Goal: Check status: Check status

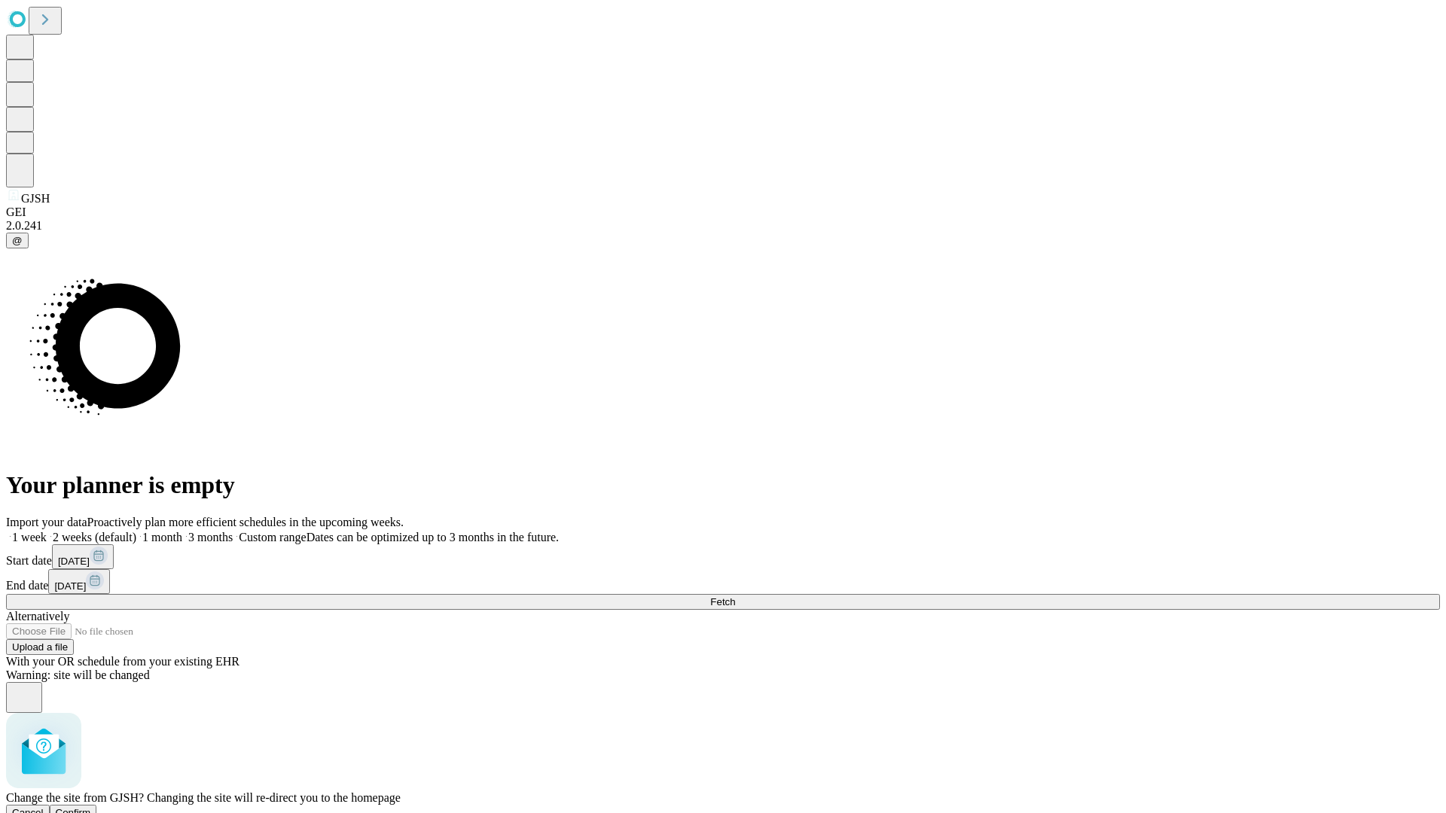
click at [91, 807] on span "Confirm" at bounding box center [73, 812] width 35 height 11
click at [182, 531] on label "1 month" at bounding box center [159, 537] width 46 height 13
click at [735, 596] on span "Fetch" at bounding box center [722, 601] width 25 height 11
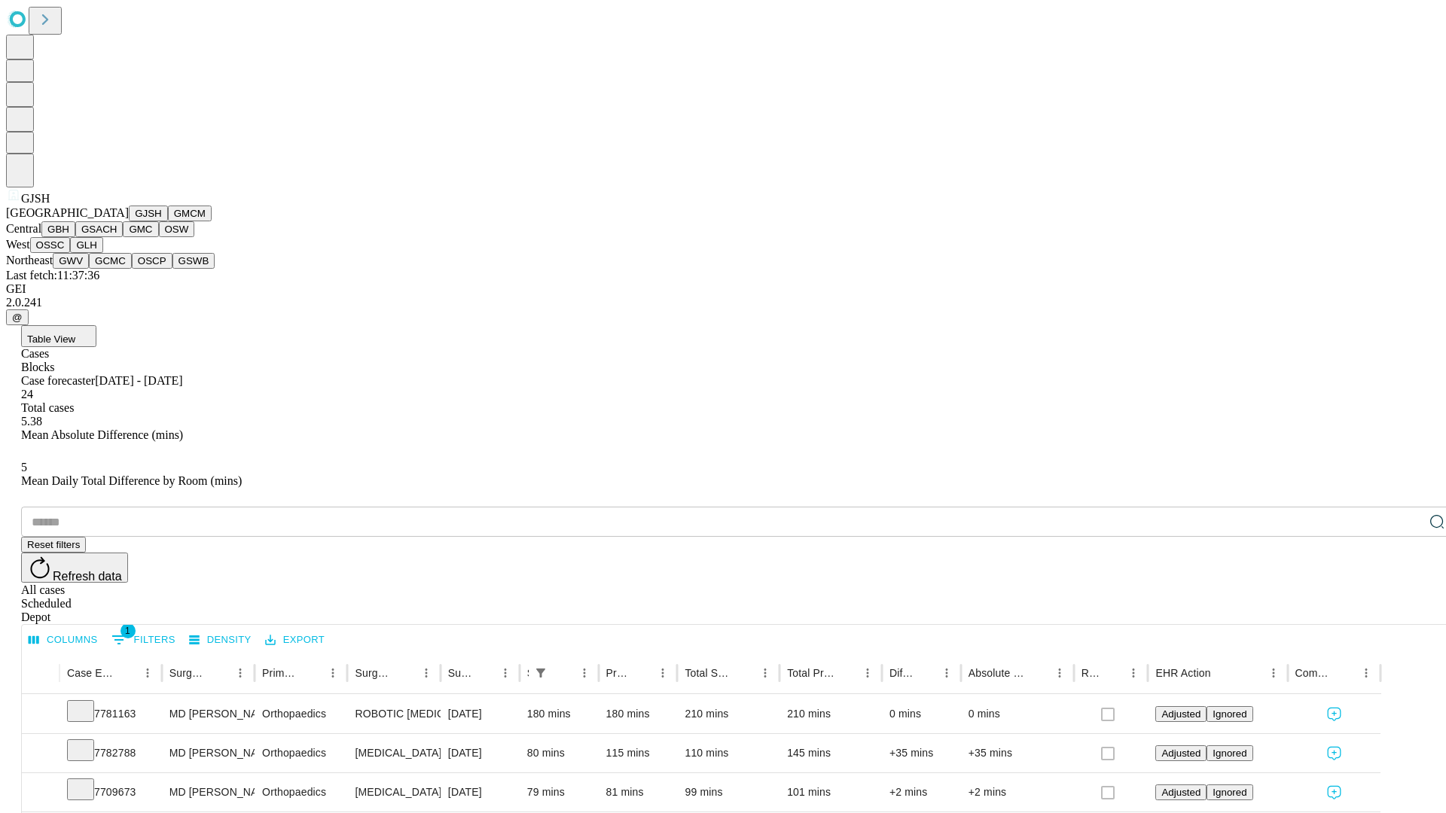
click at [168, 221] on button "GMCM" at bounding box center [190, 214] width 44 height 16
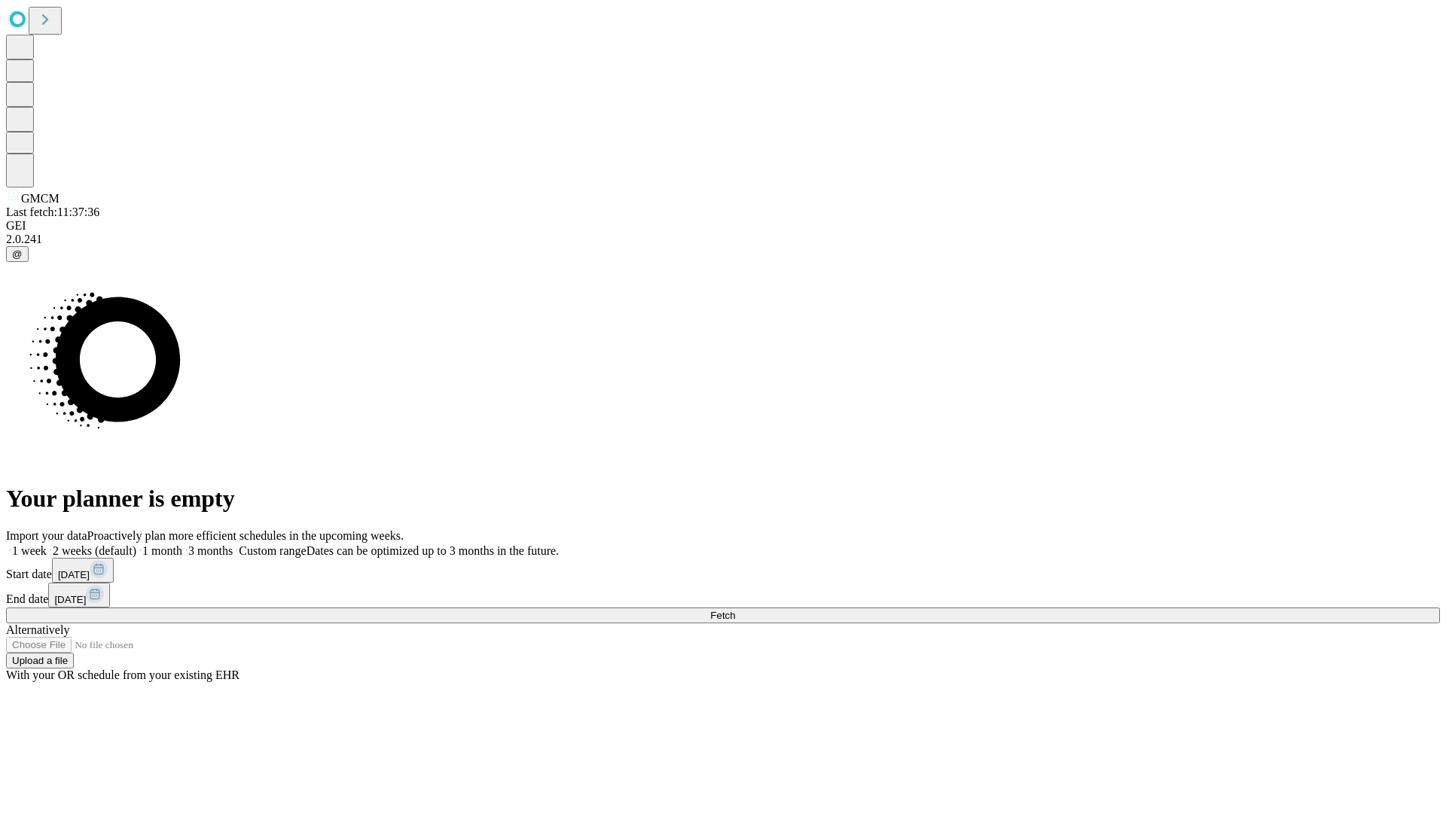
click at [182, 544] on label "1 month" at bounding box center [159, 550] width 46 height 13
click at [735, 610] on span "Fetch" at bounding box center [722, 615] width 25 height 11
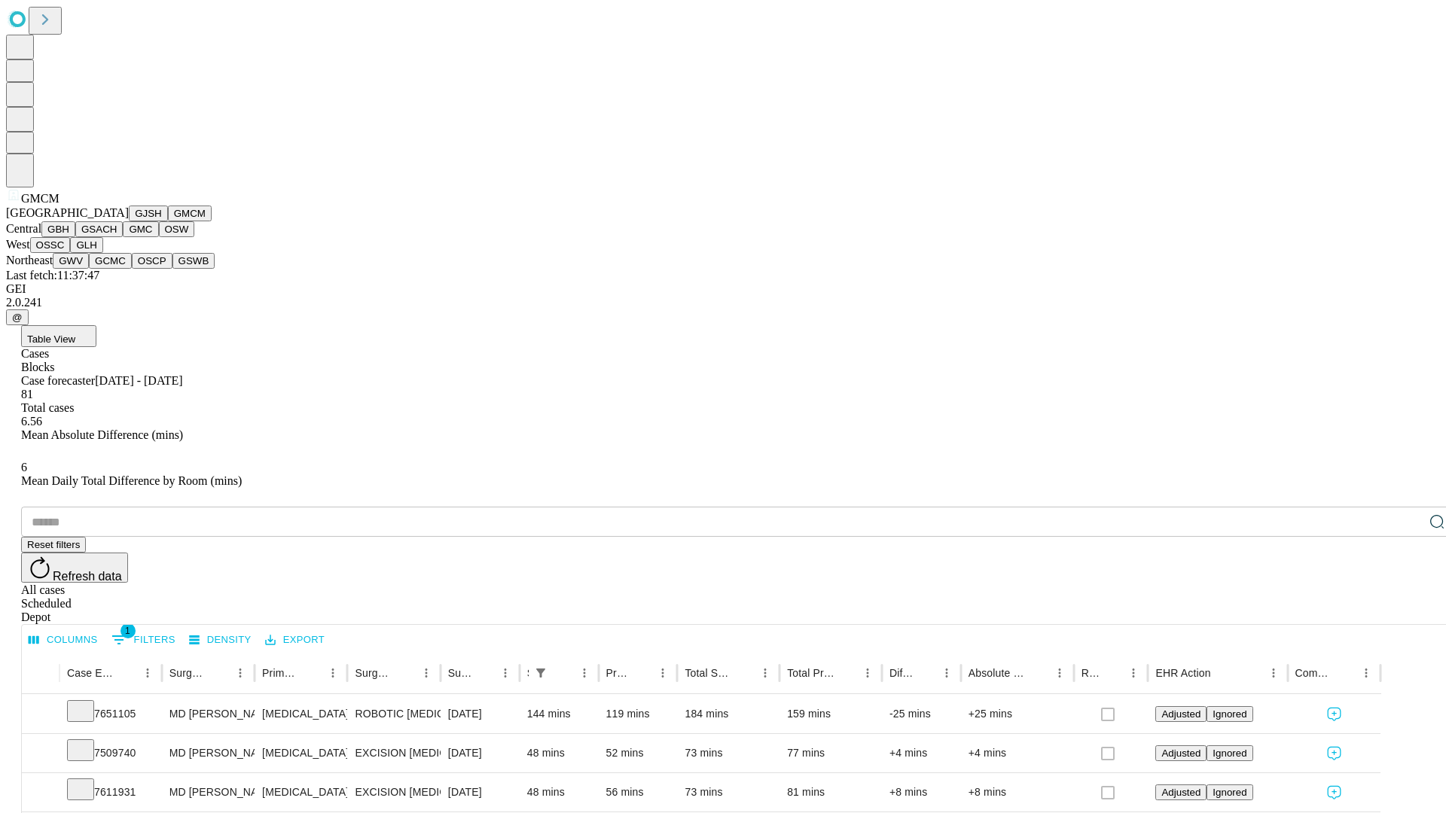
click at [75, 237] on button "GBH" at bounding box center [58, 229] width 34 height 16
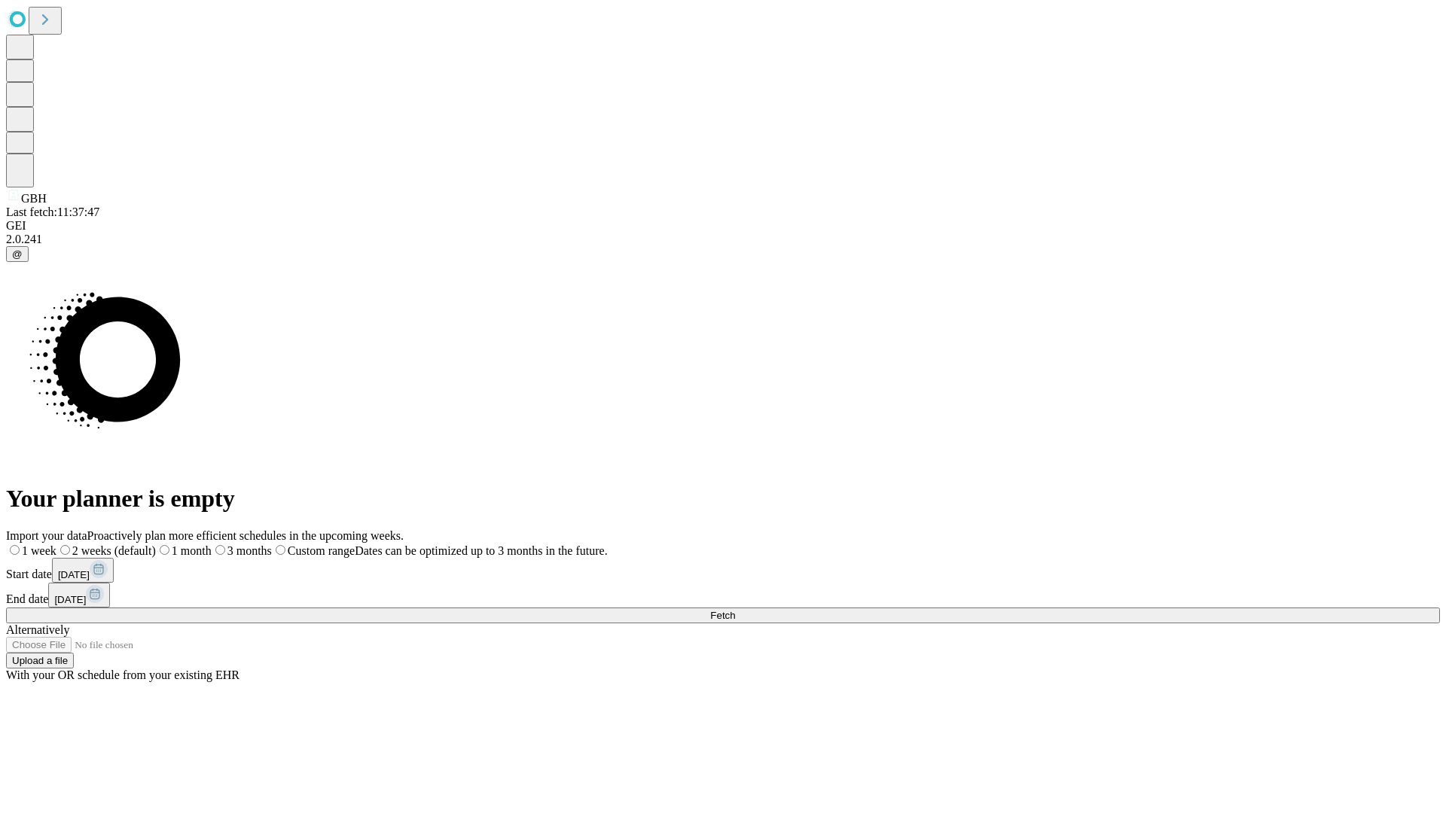
click at [212, 544] on label "1 month" at bounding box center [184, 550] width 56 height 13
click at [735, 610] on span "Fetch" at bounding box center [722, 615] width 25 height 11
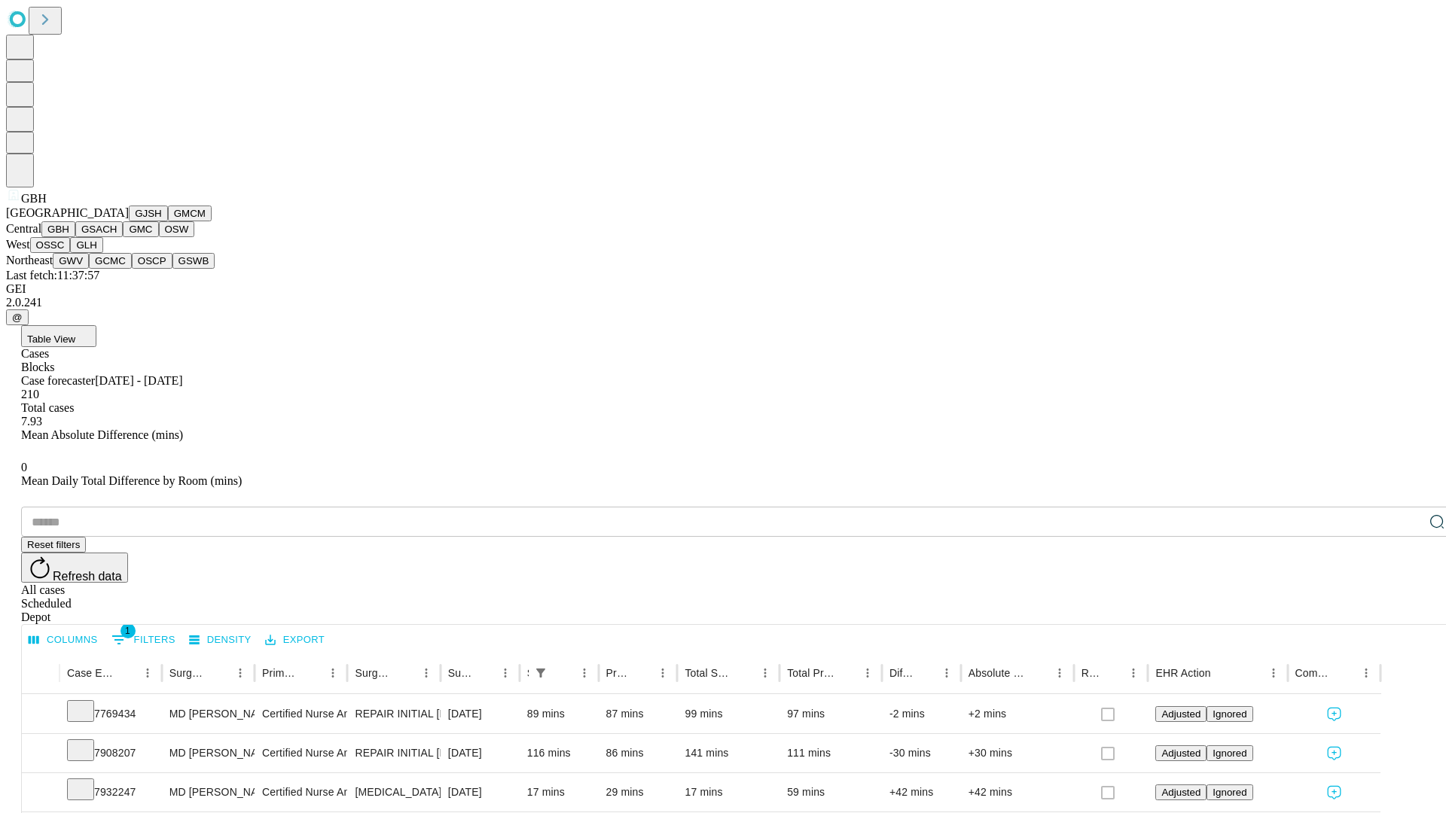
click at [117, 237] on button "GSACH" at bounding box center [98, 229] width 47 height 16
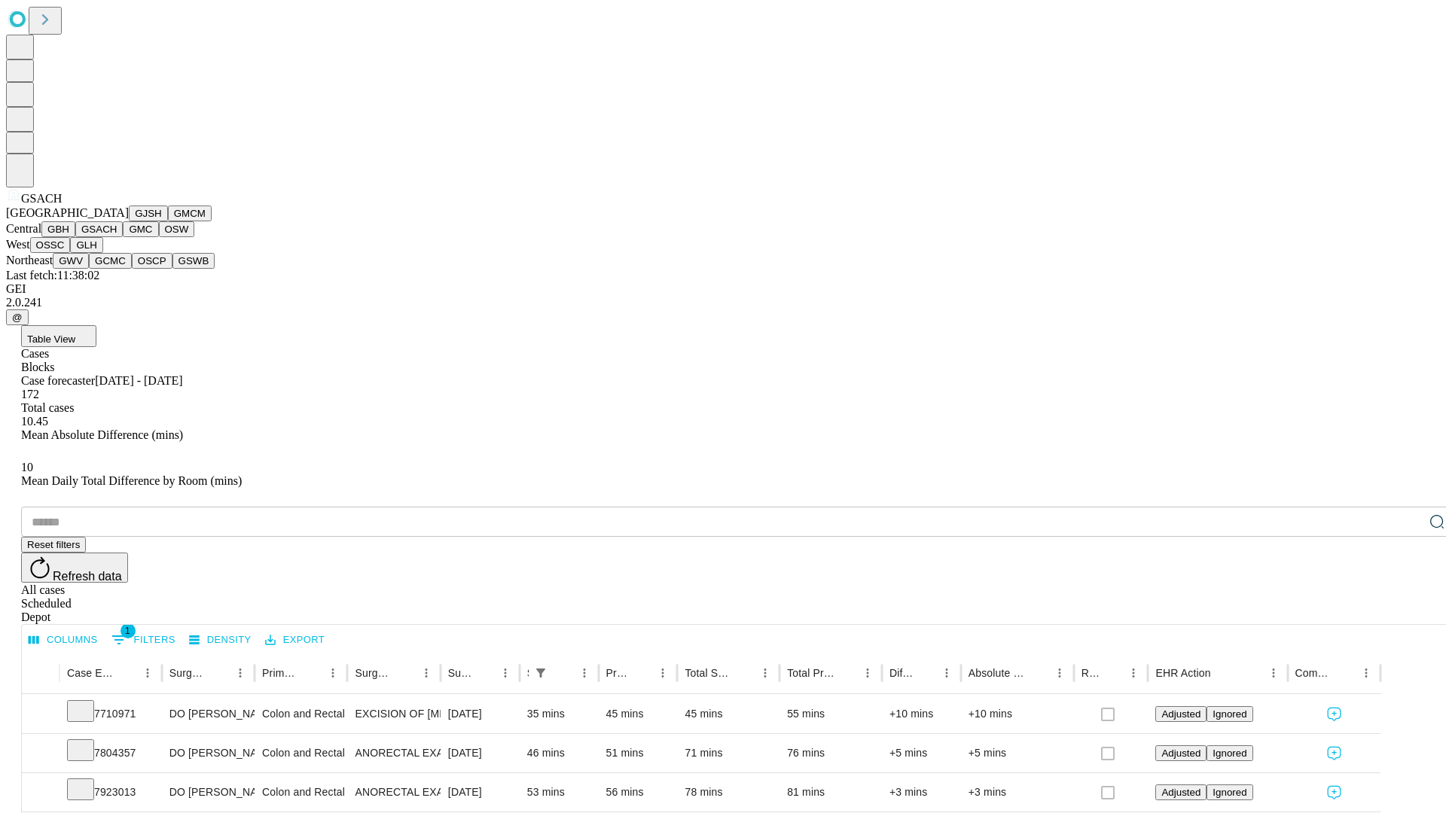
click at [123, 237] on button "GMC" at bounding box center [140, 229] width 35 height 16
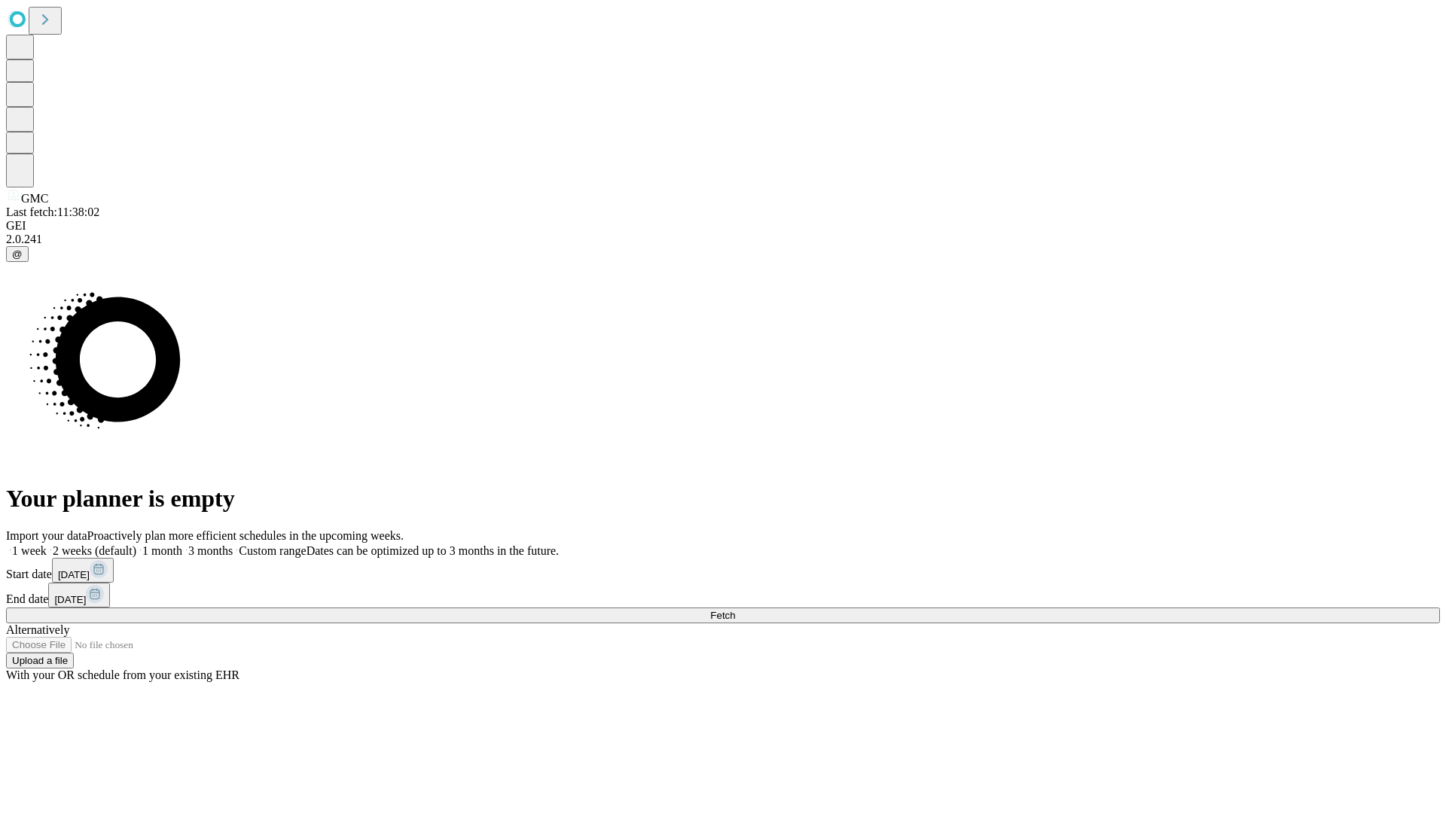
click at [182, 544] on label "1 month" at bounding box center [159, 550] width 46 height 13
click at [735, 610] on span "Fetch" at bounding box center [722, 615] width 25 height 11
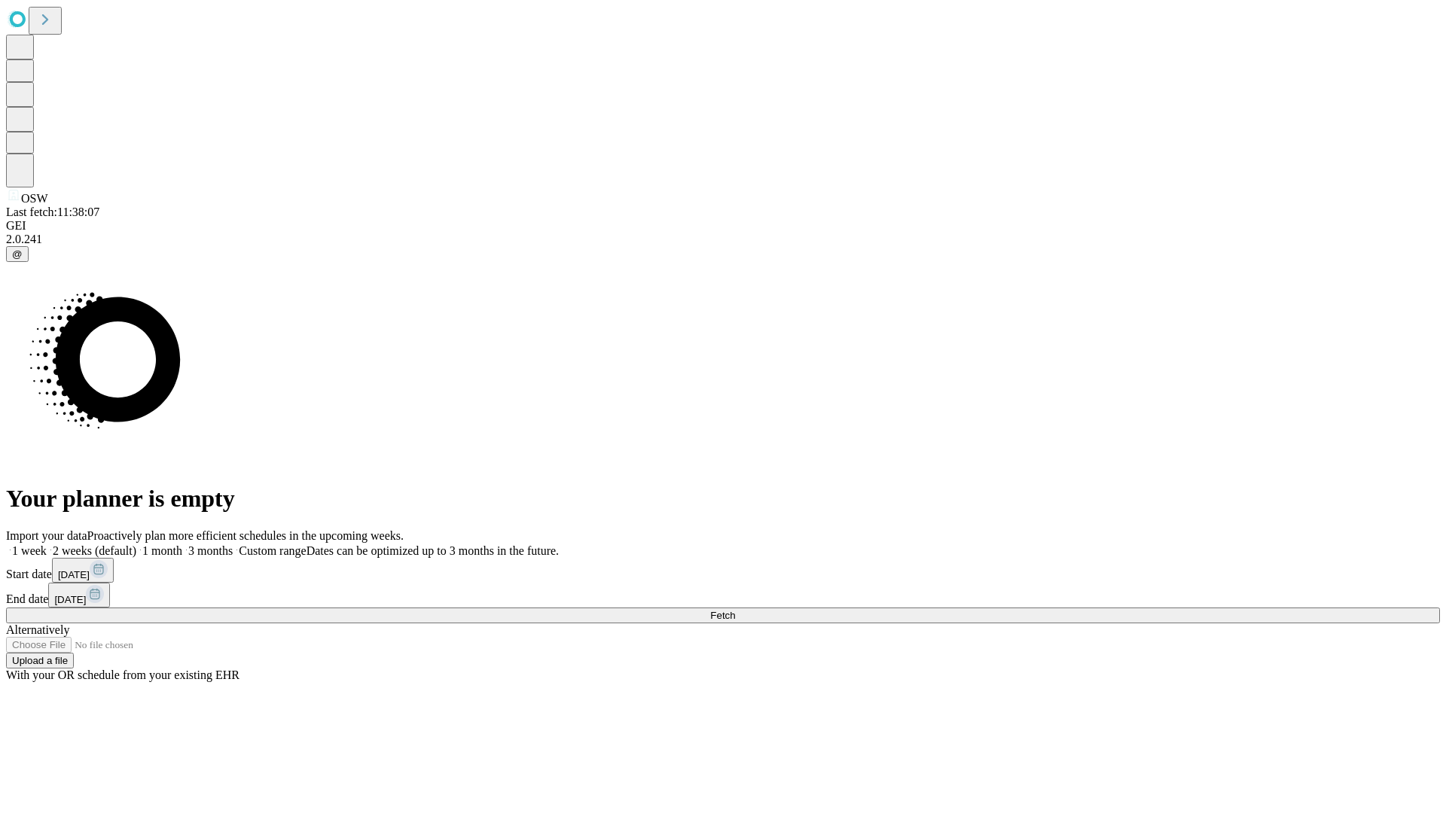
click at [182, 544] on label "1 month" at bounding box center [159, 550] width 46 height 13
click at [735, 610] on span "Fetch" at bounding box center [722, 615] width 25 height 11
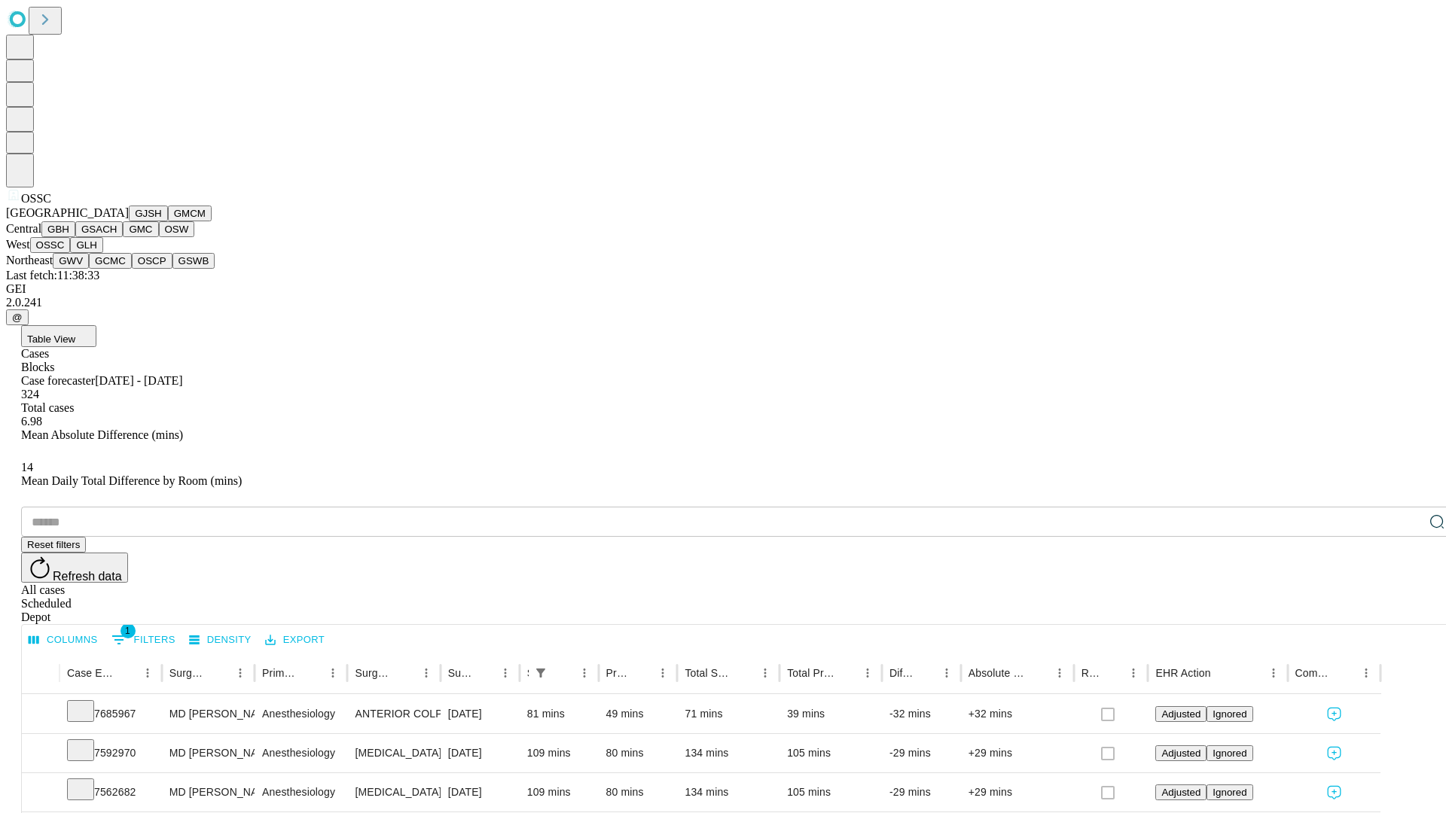
click at [102, 253] on button "GLH" at bounding box center [86, 245] width 32 height 16
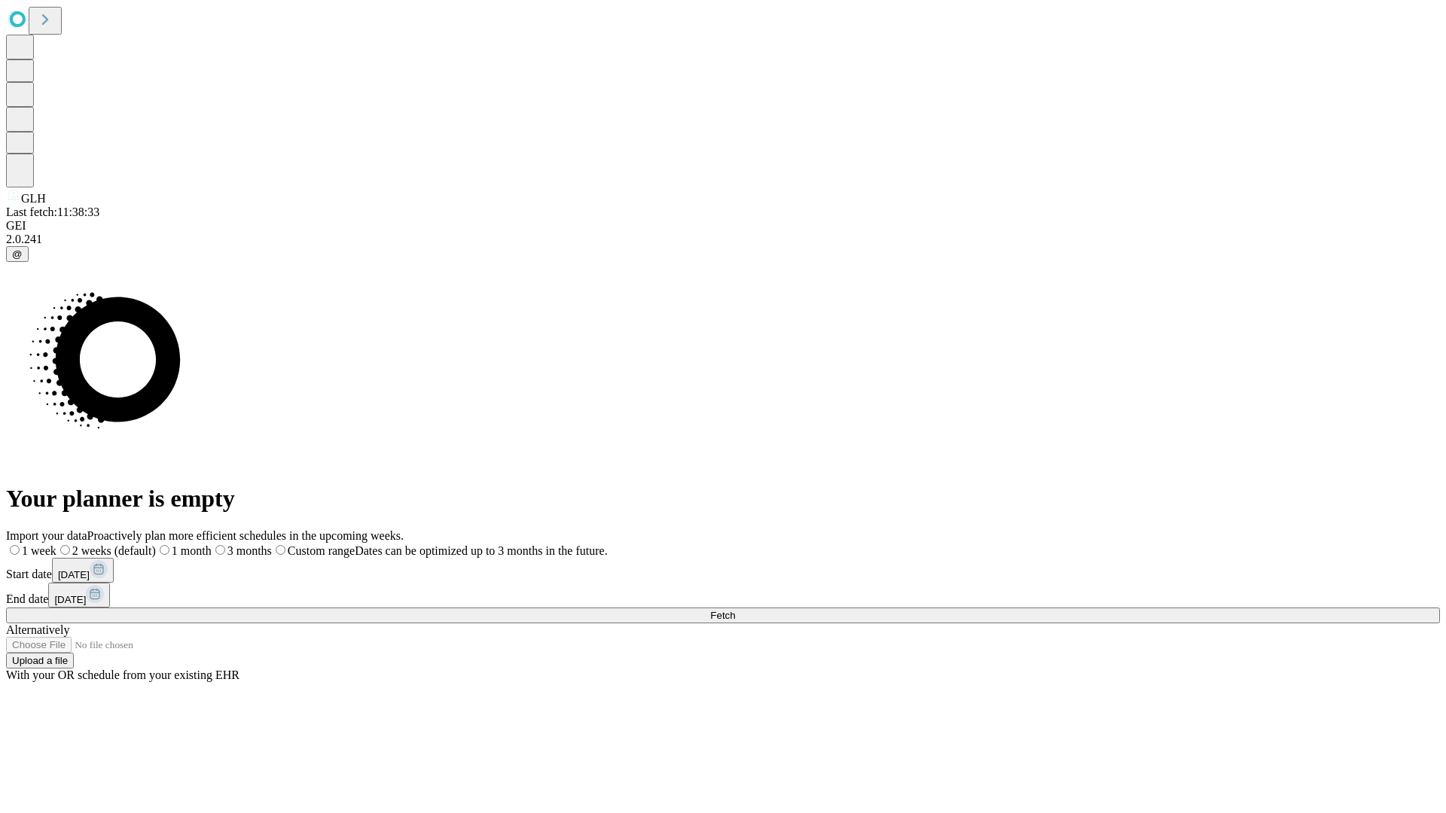
click at [212, 544] on label "1 month" at bounding box center [184, 550] width 56 height 13
click at [735, 610] on span "Fetch" at bounding box center [722, 615] width 25 height 11
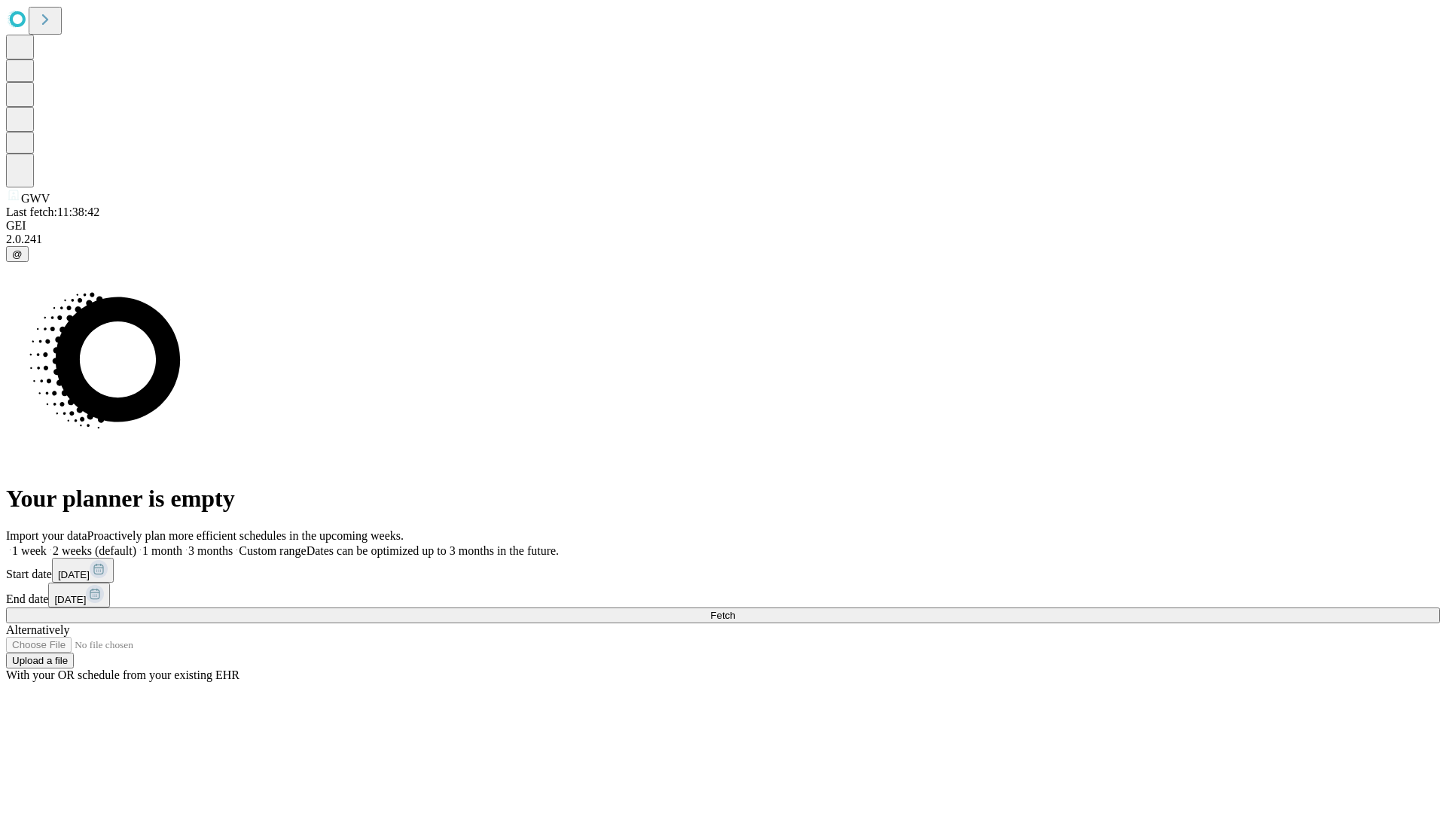
click at [182, 544] on label "1 month" at bounding box center [159, 550] width 46 height 13
click at [735, 610] on span "Fetch" at bounding box center [722, 615] width 25 height 11
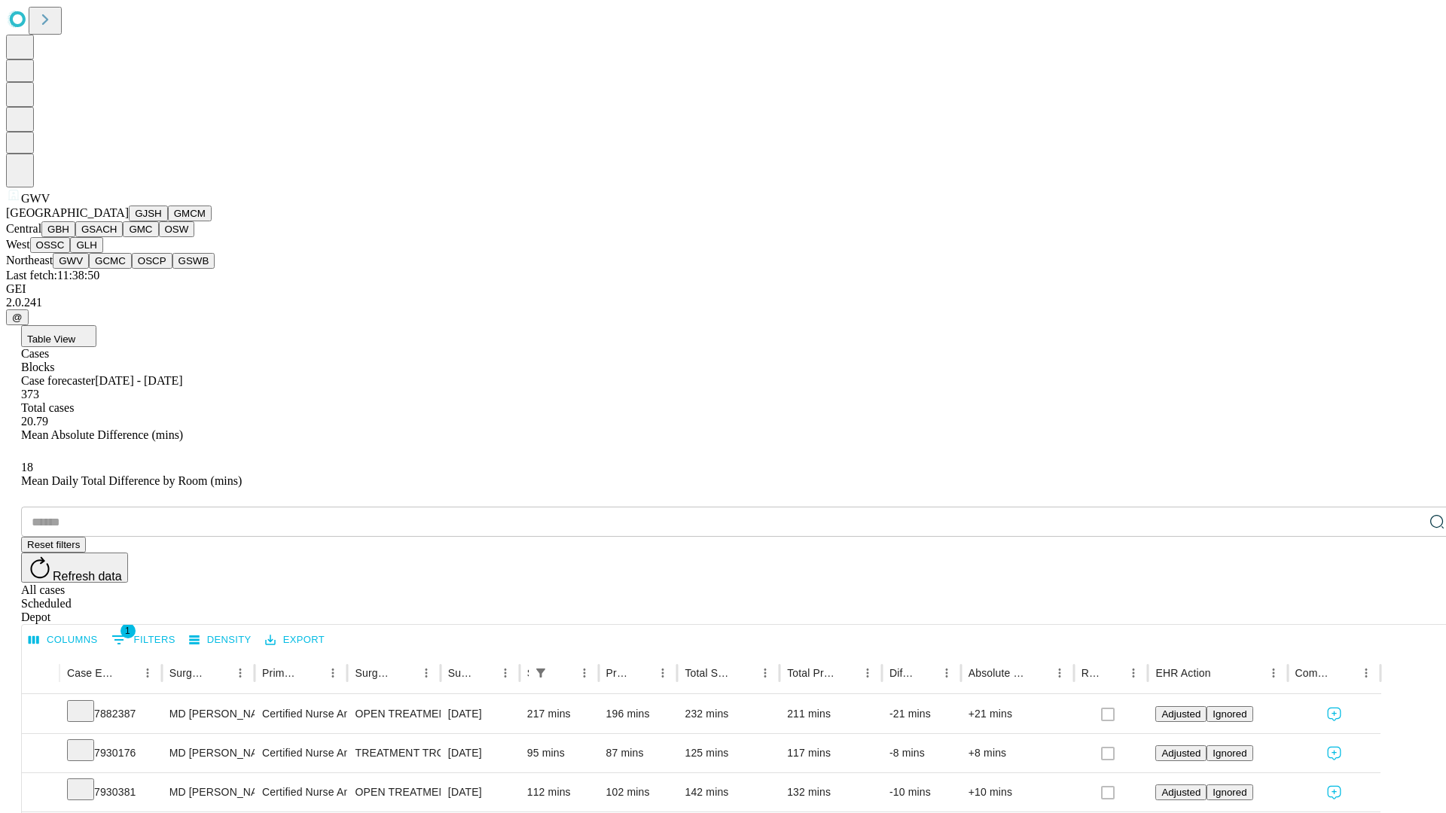
click at [117, 269] on button "GCMC" at bounding box center [110, 261] width 43 height 16
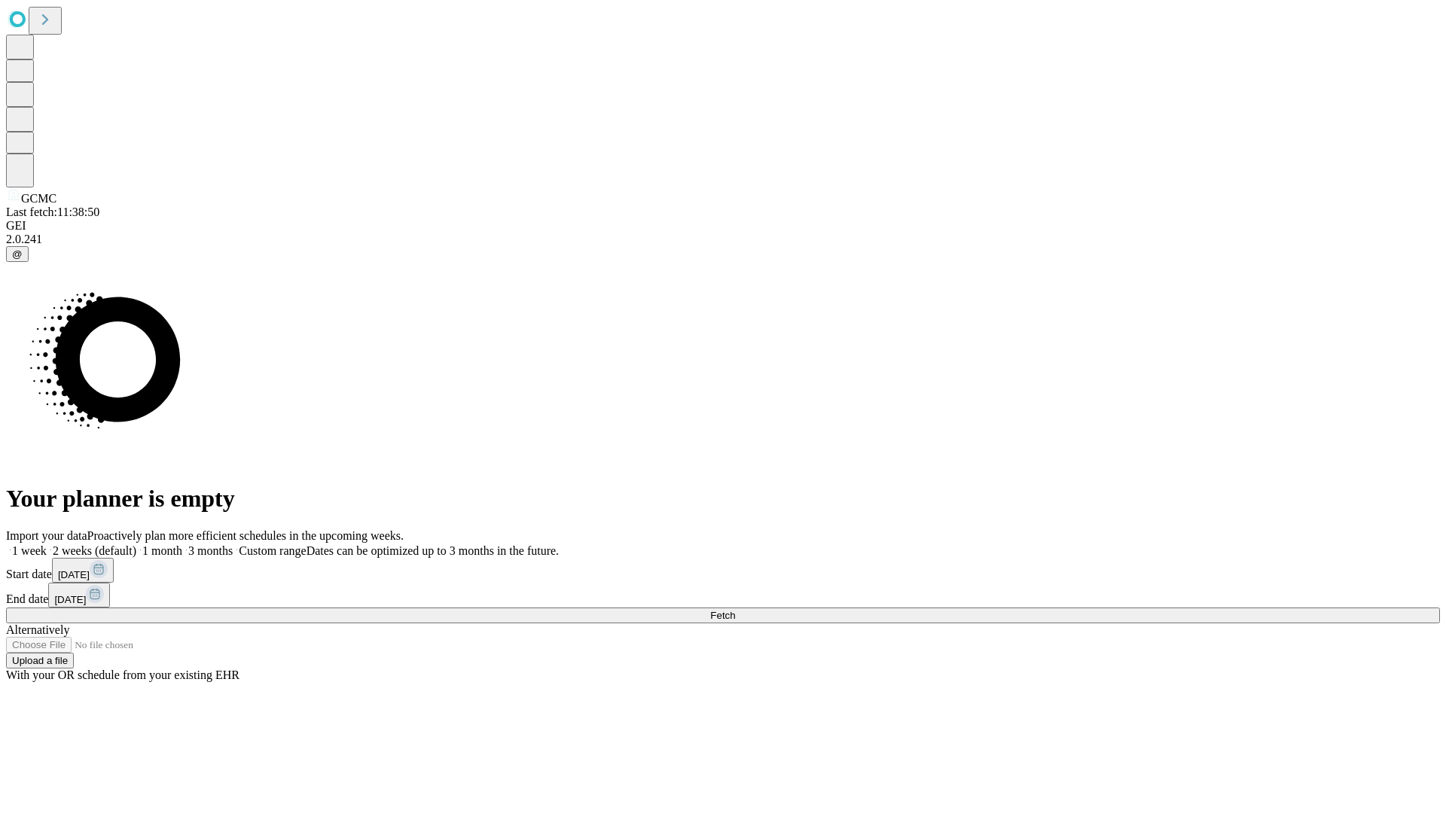
click at [735, 610] on span "Fetch" at bounding box center [722, 615] width 25 height 11
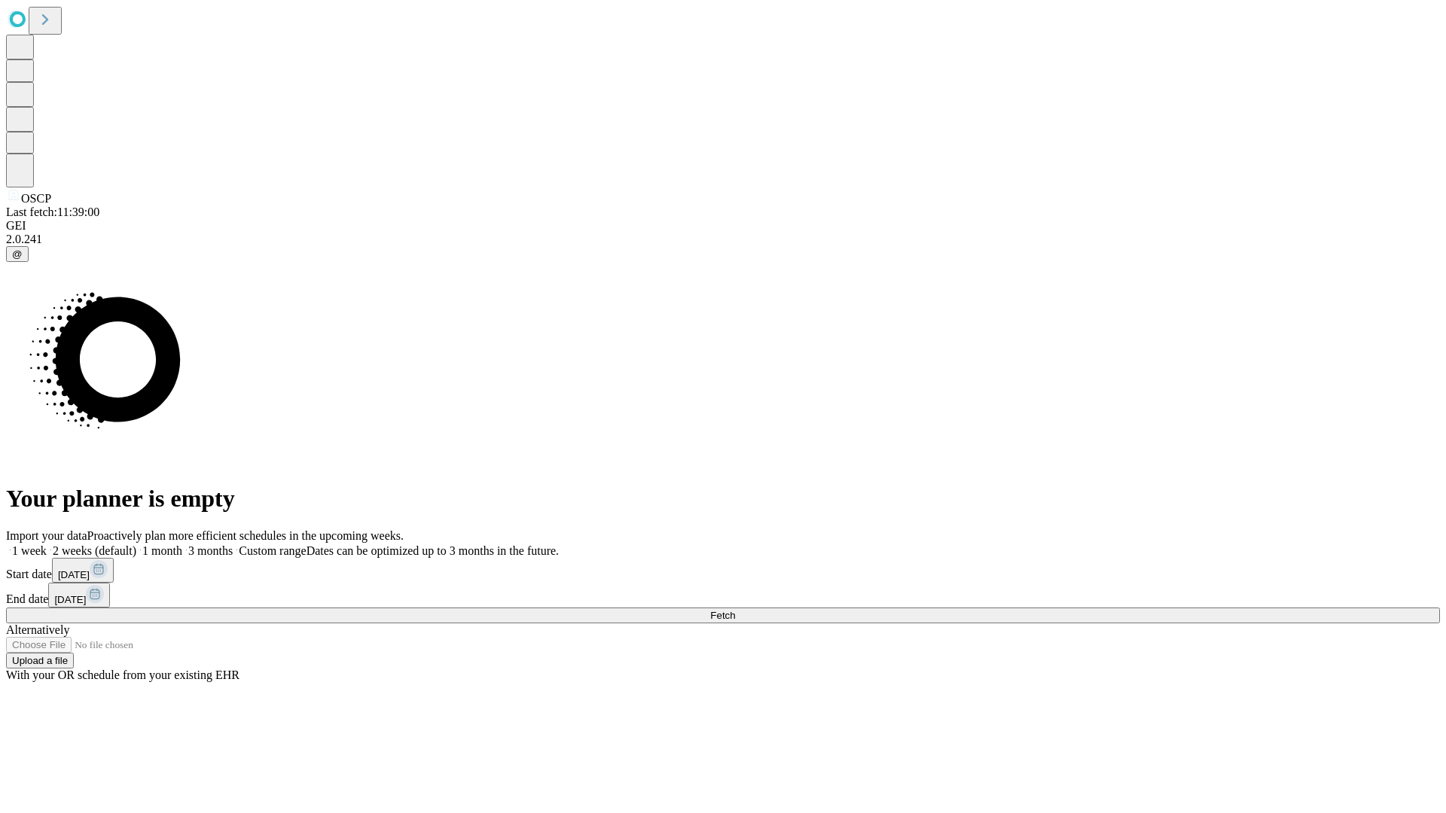
click at [182, 544] on label "1 month" at bounding box center [159, 550] width 46 height 13
click at [735, 610] on span "Fetch" at bounding box center [722, 615] width 25 height 11
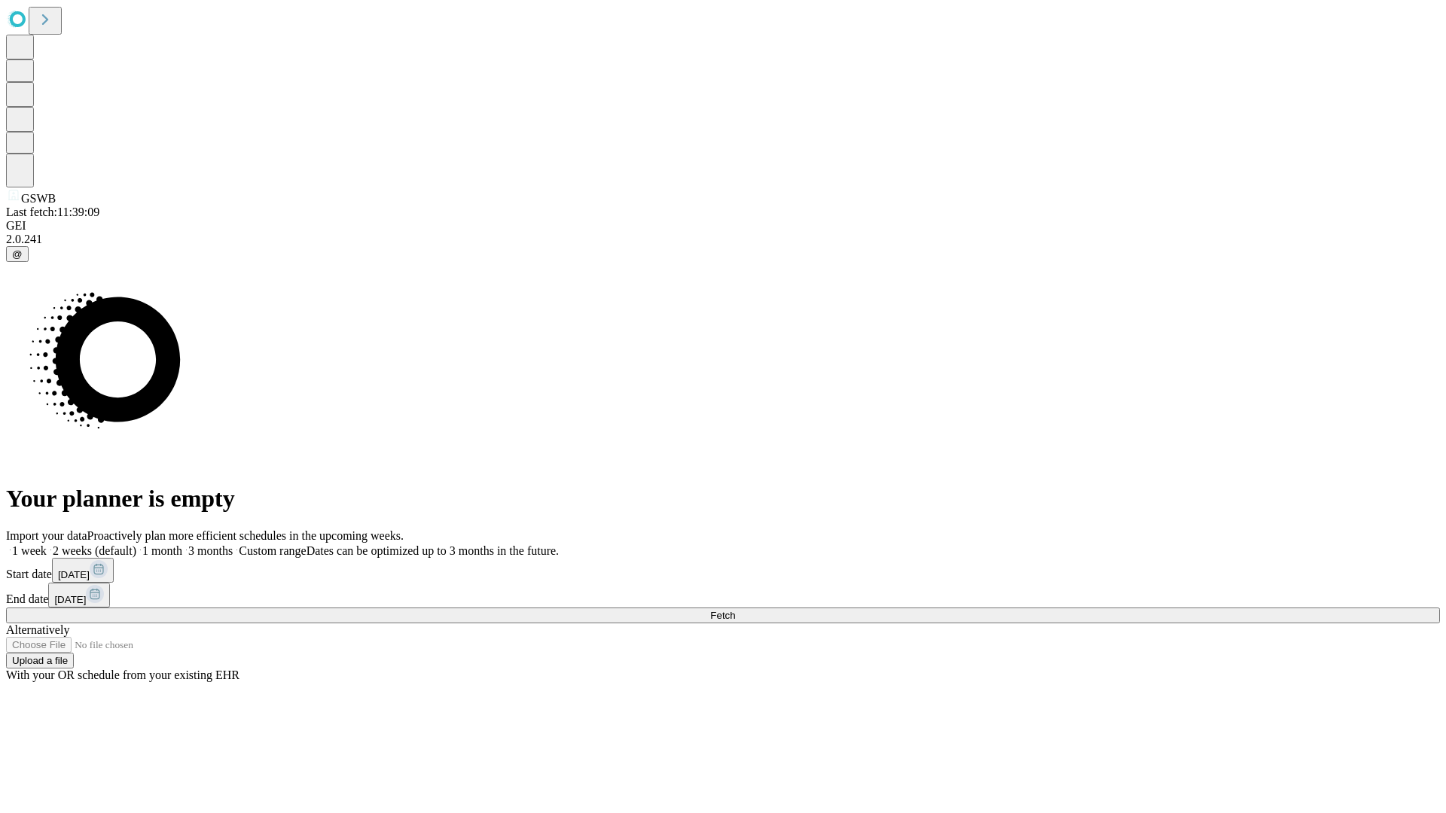
click at [182, 544] on label "1 month" at bounding box center [159, 550] width 46 height 13
click at [735, 610] on span "Fetch" at bounding box center [722, 615] width 25 height 11
